Goal: Task Accomplishment & Management: Use online tool/utility

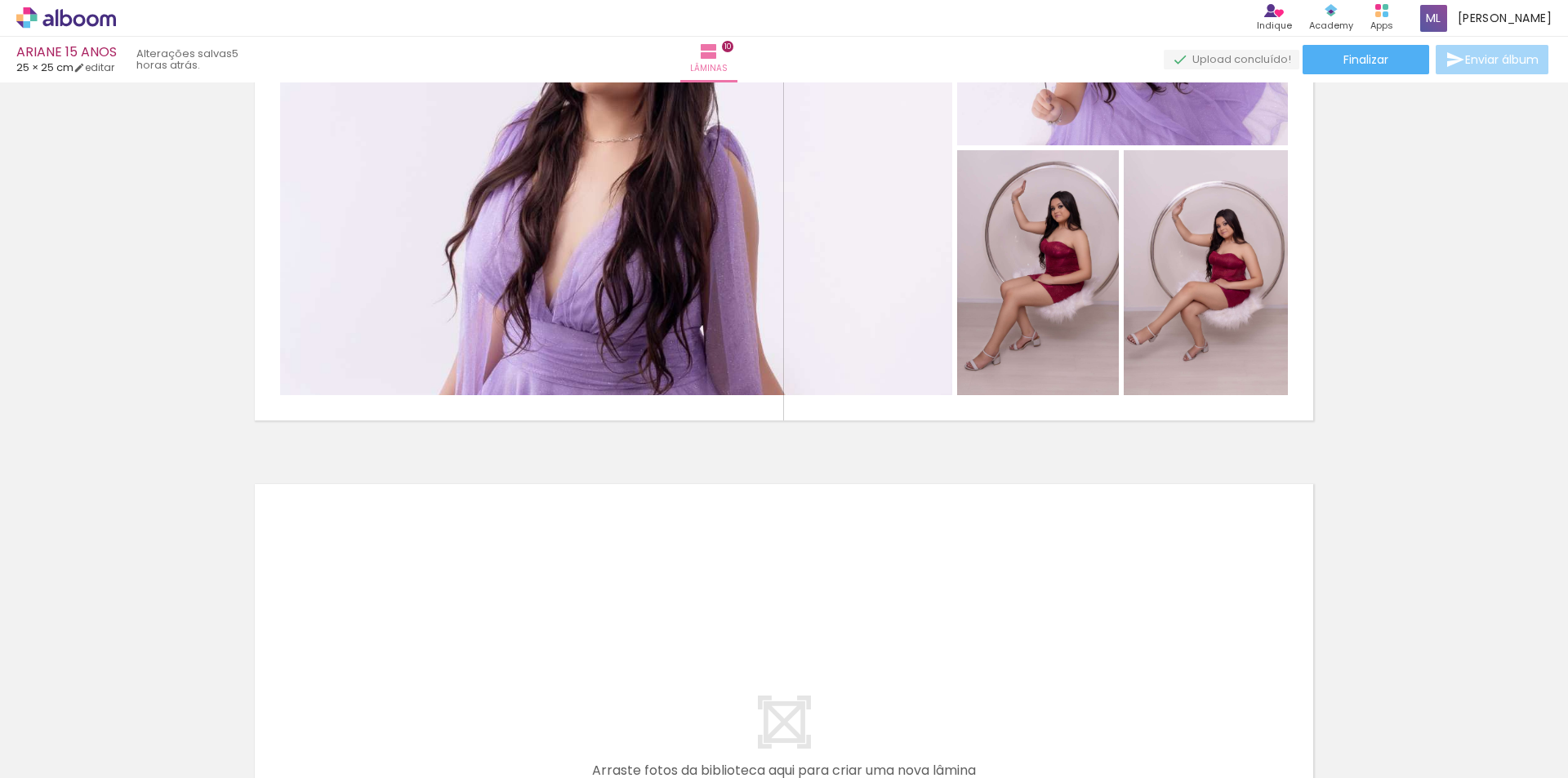
scroll to position [0, 2229]
